Goal: Check status: Check status

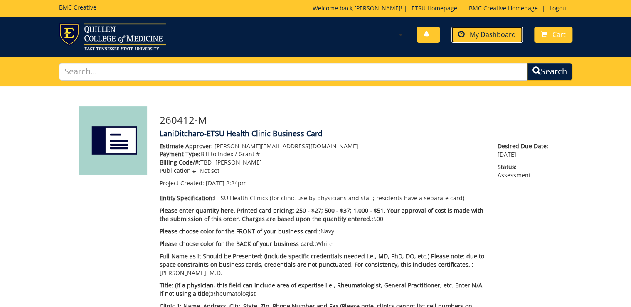
click at [485, 34] on span "My Dashboard" at bounding box center [492, 34] width 46 height 9
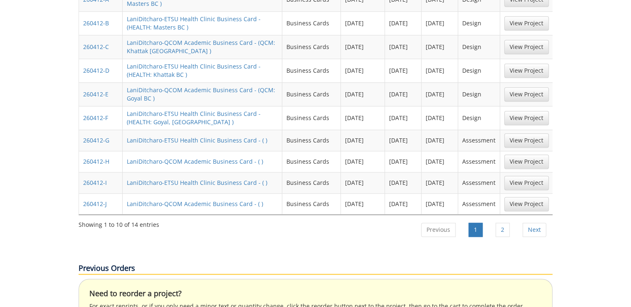
scroll to position [465, 0]
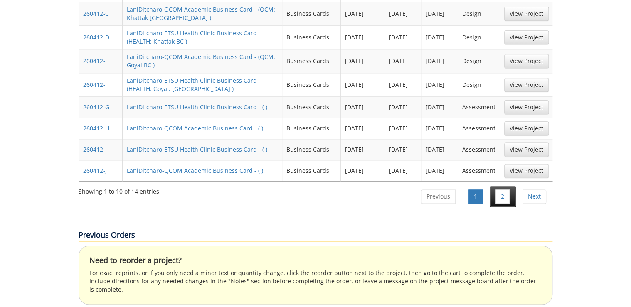
click at [494, 186] on li "2" at bounding box center [502, 196] width 26 height 21
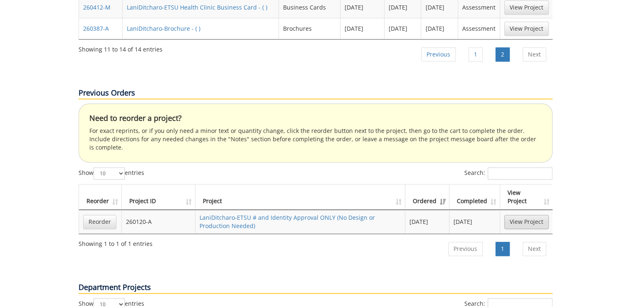
scroll to position [332, 0]
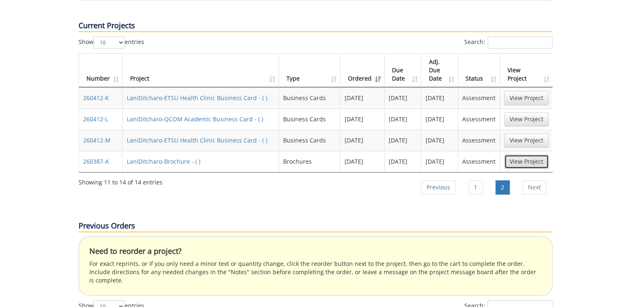
click at [527, 155] on link "View Project" at bounding box center [526, 162] width 44 height 14
click at [505, 133] on link "View Project" at bounding box center [526, 140] width 44 height 14
click at [536, 112] on link "View Project" at bounding box center [526, 119] width 44 height 14
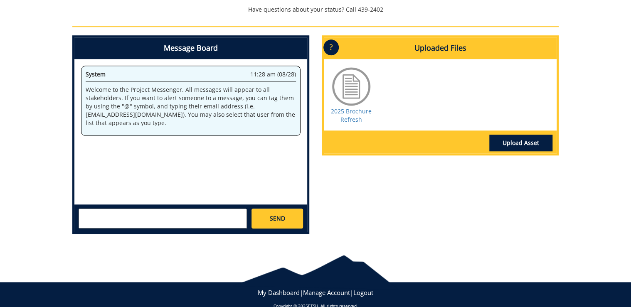
scroll to position [133, 0]
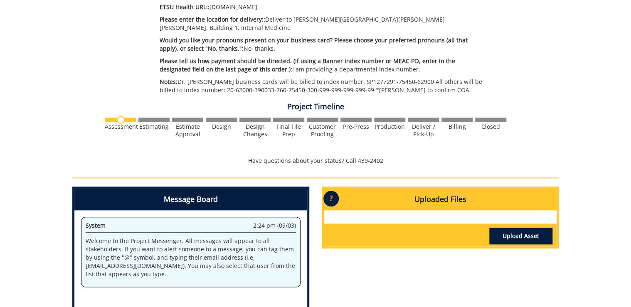
scroll to position [498, 0]
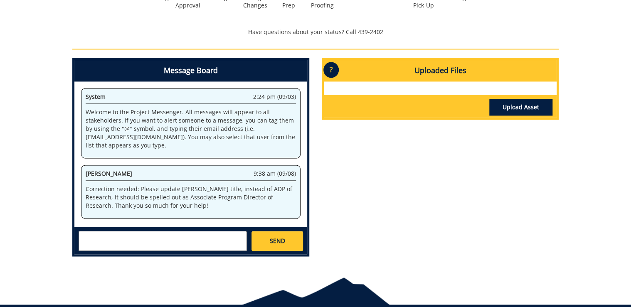
scroll to position [233, 0]
